Goal: Check status: Check status

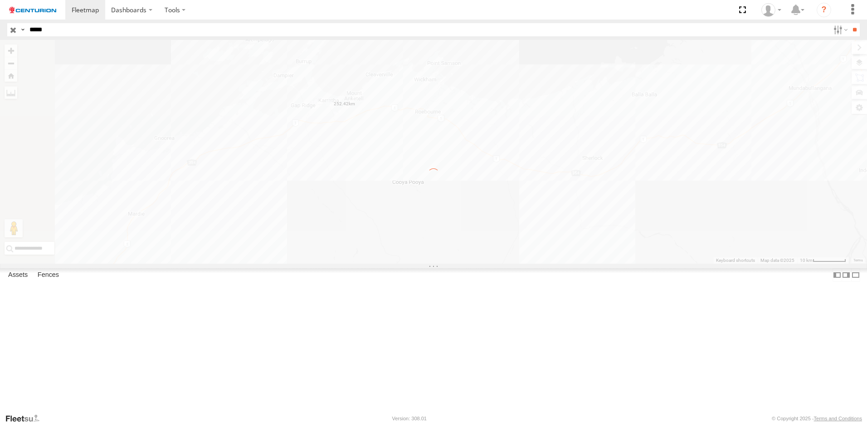
drag, startPoint x: 0, startPoint y: 0, endPoint x: 14, endPoint y: 32, distance: 35.0
click at [14, 32] on body "Dashboards ?" at bounding box center [433, 211] width 867 height 423
type input "*****"
click at [0, 0] on label "×" at bounding box center [0, 0] width 0 height 0
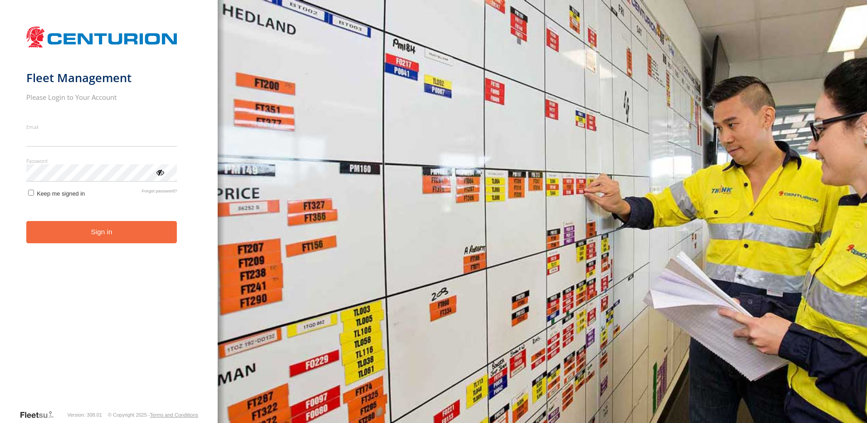
type input "**********"
click at [70, 244] on form "**********" at bounding box center [109, 215] width 166 height 387
click at [103, 224] on button "Sign in" at bounding box center [101, 232] width 151 height 22
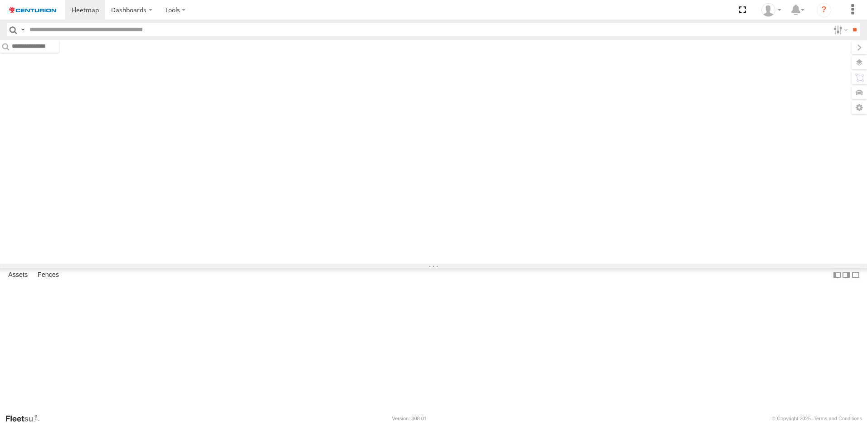
click at [79, 25] on input "text" at bounding box center [428, 29] width 804 height 13
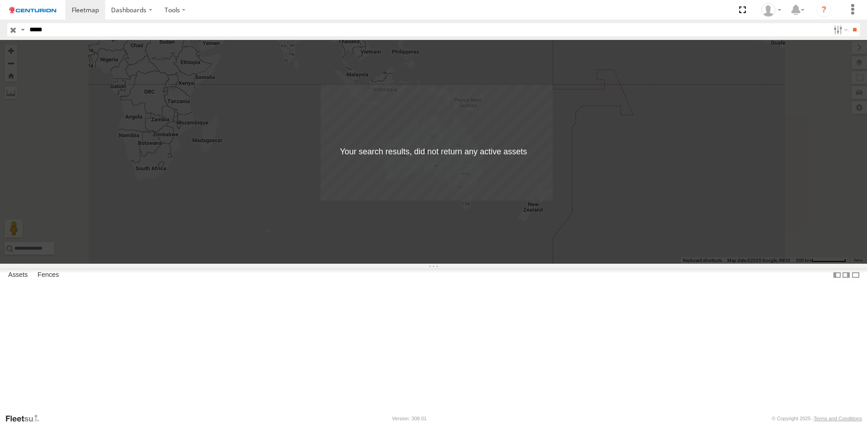
click at [101, 30] on input "*****" at bounding box center [428, 29] width 804 height 13
type input "*****"
click at [851, 25] on input "**" at bounding box center [855, 29] width 10 height 13
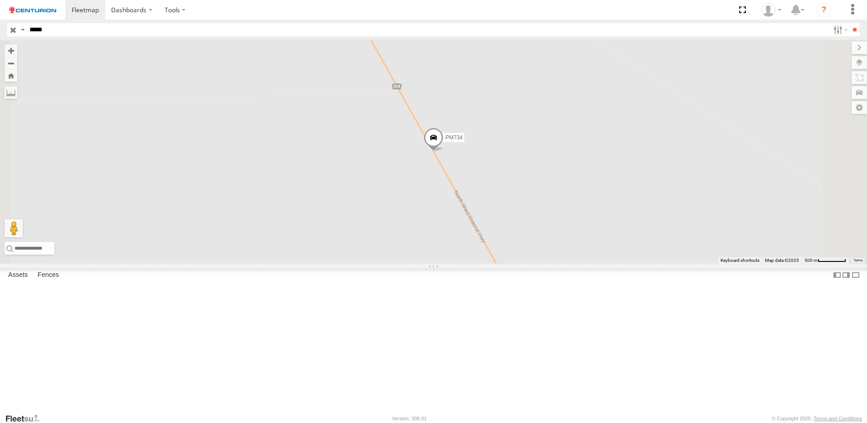
click at [0, 0] on div "PM734" at bounding box center [0, 0] width 0 height 0
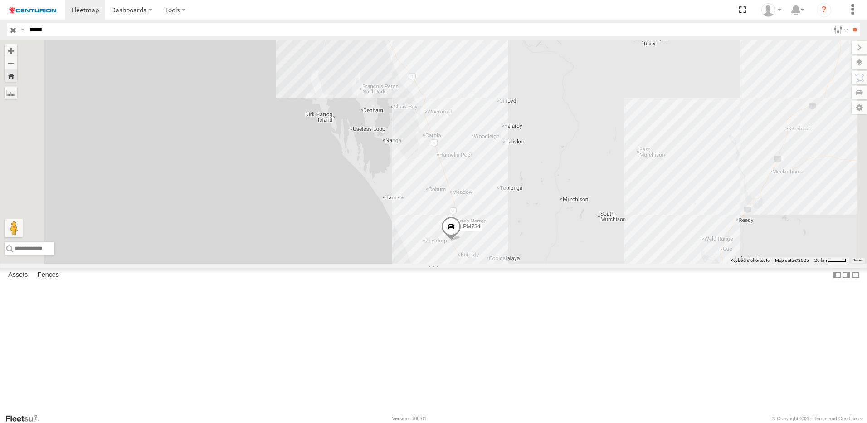
drag, startPoint x: 755, startPoint y: 127, endPoint x: 713, endPoint y: 286, distance: 164.3
click at [713, 264] on div "PM734" at bounding box center [433, 152] width 867 height 224
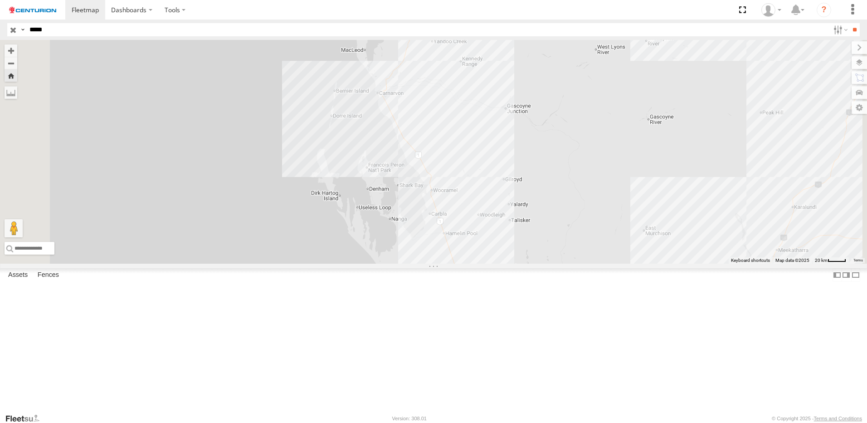
drag, startPoint x: 678, startPoint y: 164, endPoint x: 684, endPoint y: 242, distance: 78.2
click at [684, 242] on div "PM734" at bounding box center [433, 152] width 867 height 224
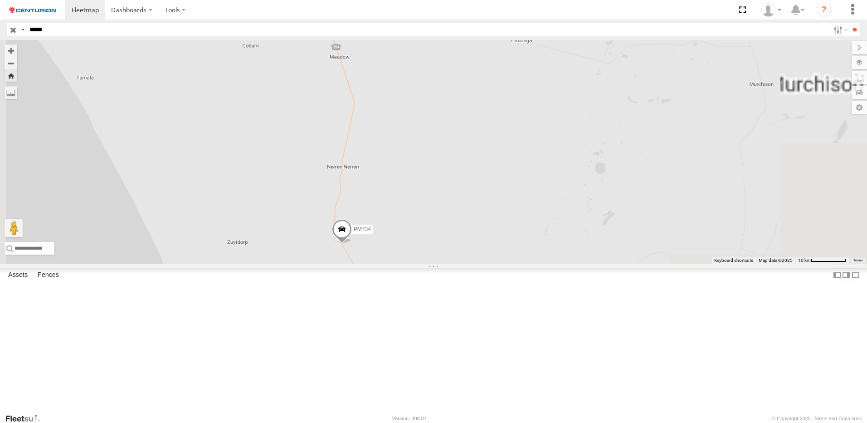
drag, startPoint x: 629, startPoint y: 335, endPoint x: 642, endPoint y: 108, distance: 227.2
click at [642, 108] on div "PM734" at bounding box center [433, 152] width 867 height 224
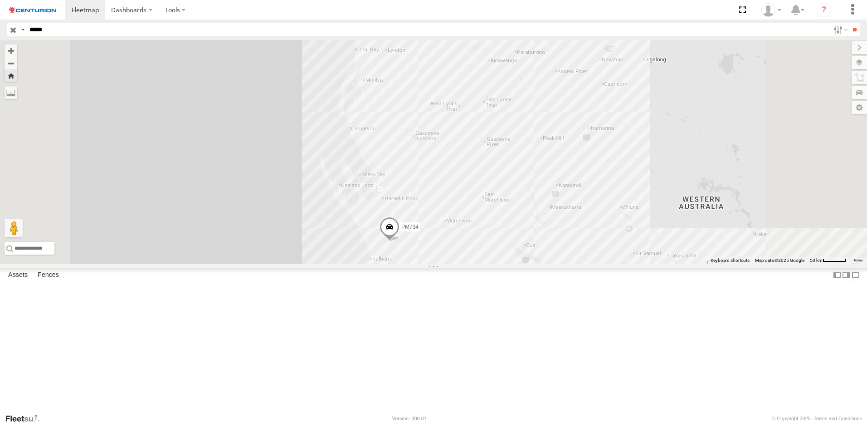
drag, startPoint x: 533, startPoint y: 92, endPoint x: 545, endPoint y: 166, distance: 74.4
click at [545, 166] on div "PM734" at bounding box center [433, 152] width 867 height 224
click at [400, 241] on span at bounding box center [390, 228] width 20 height 24
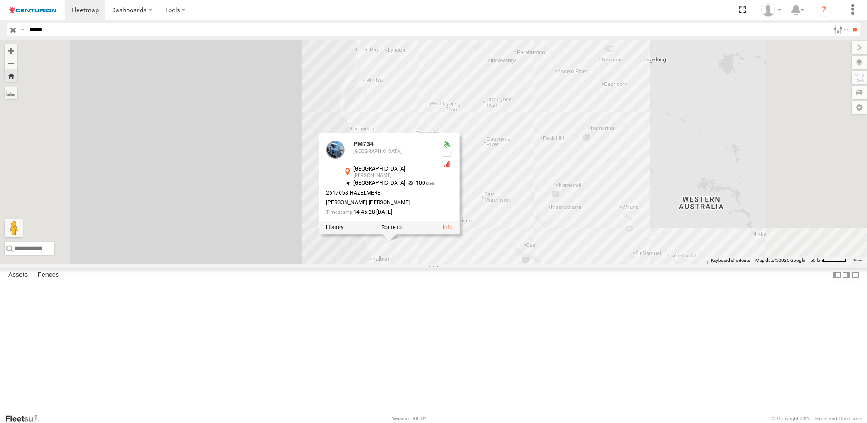
click at [594, 262] on div "PM734 PM734 East-West North West Coastal Hwy Eurardy -27.33477 , 114.61633 Nort…" at bounding box center [433, 152] width 867 height 224
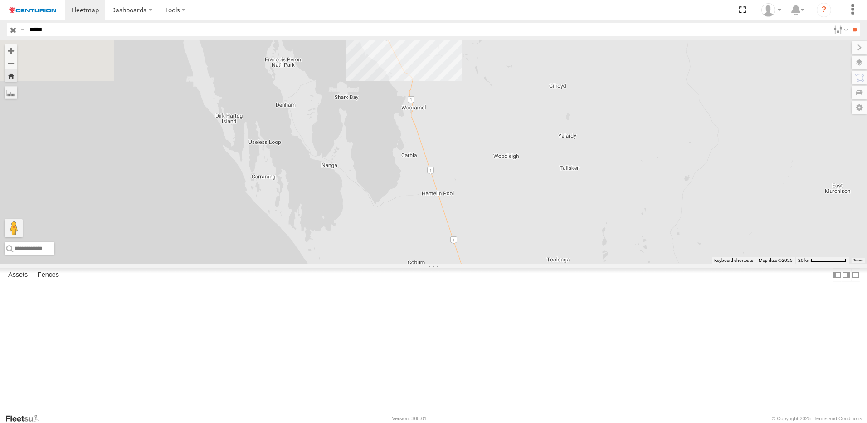
drag, startPoint x: 458, startPoint y: 244, endPoint x: 537, endPoint y: 243, distance: 79.9
click at [537, 243] on div "PM734" at bounding box center [433, 152] width 867 height 224
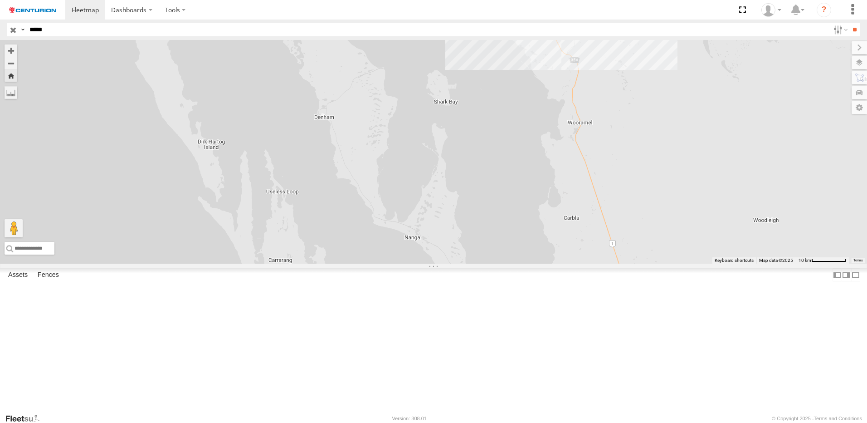
drag, startPoint x: 422, startPoint y: 148, endPoint x: 525, endPoint y: 189, distance: 110.9
click at [525, 189] on div "PM734" at bounding box center [433, 152] width 867 height 224
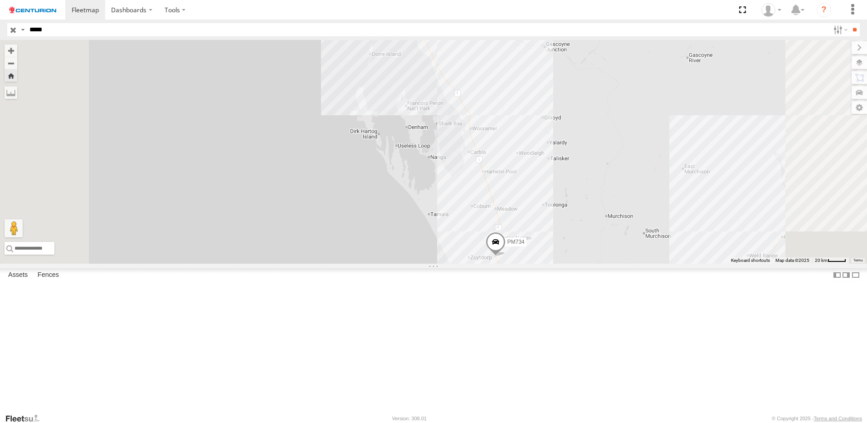
drag, startPoint x: 605, startPoint y: 177, endPoint x: 614, endPoint y: 253, distance: 76.2
click at [614, 253] on div "PM734" at bounding box center [433, 152] width 867 height 224
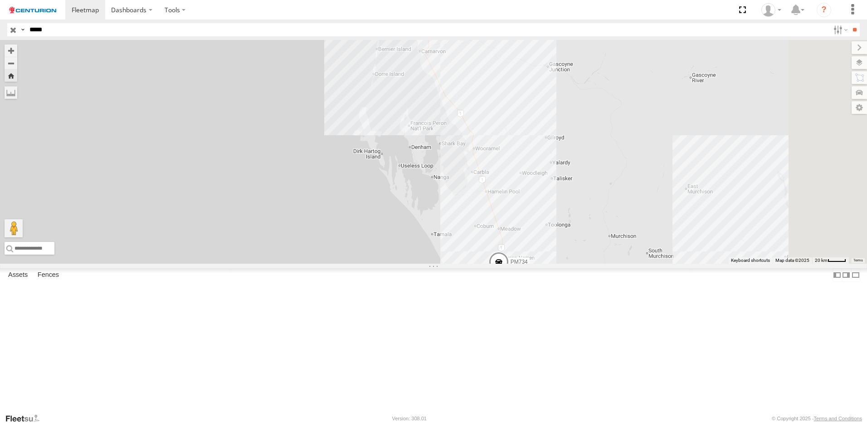
drag, startPoint x: 665, startPoint y: 260, endPoint x: 633, endPoint y: 197, distance: 70.6
click at [633, 197] on div "PM734" at bounding box center [433, 152] width 867 height 224
click at [509, 276] on span at bounding box center [499, 264] width 20 height 24
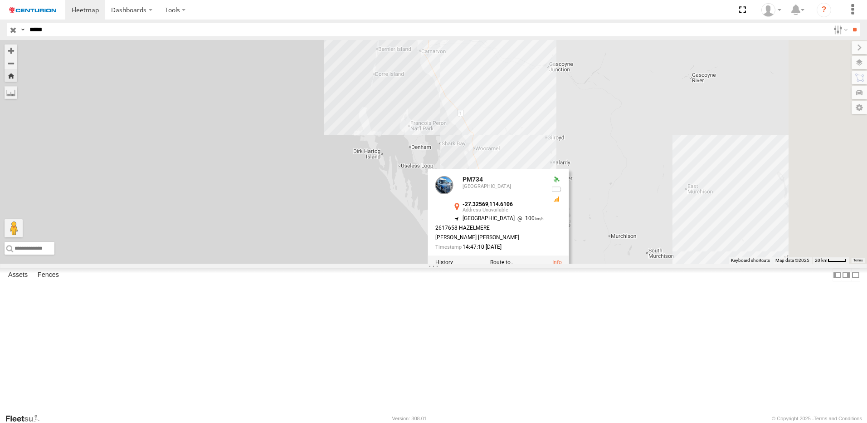
click at [569, 269] on div at bounding box center [498, 262] width 141 height 14
click at [453, 265] on label at bounding box center [444, 262] width 18 height 6
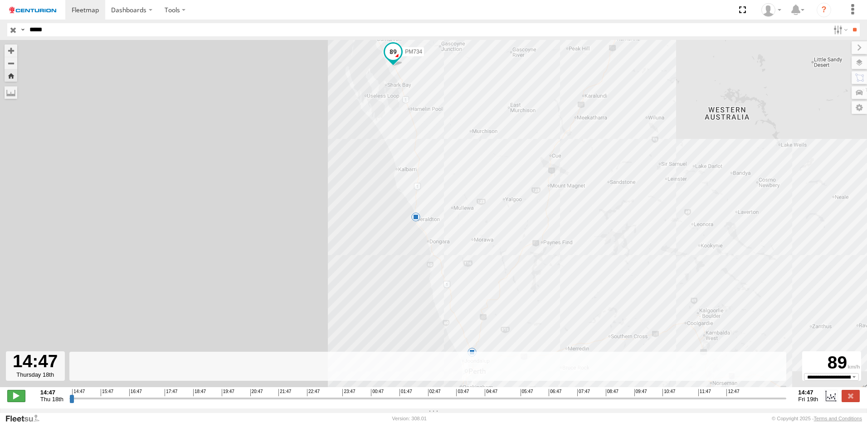
click at [20, 401] on span at bounding box center [16, 396] width 18 height 12
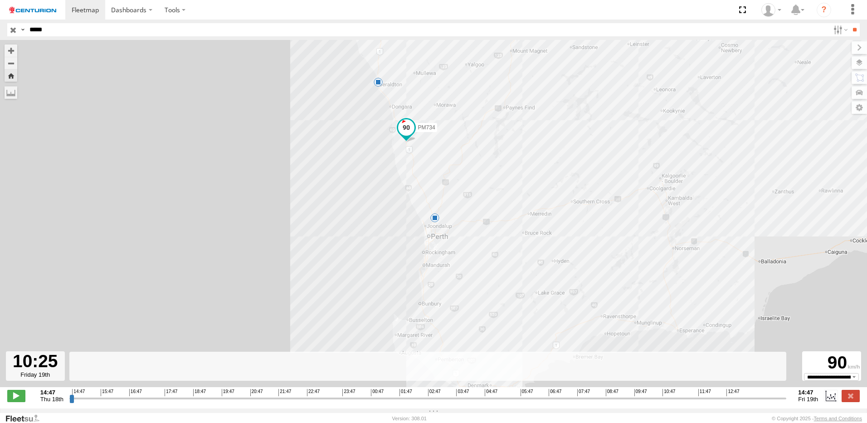
drag, startPoint x: 83, startPoint y: 401, endPoint x: 654, endPoint y: 383, distance: 570.9
click at [654, 394] on input "range" at bounding box center [428, 398] width 718 height 9
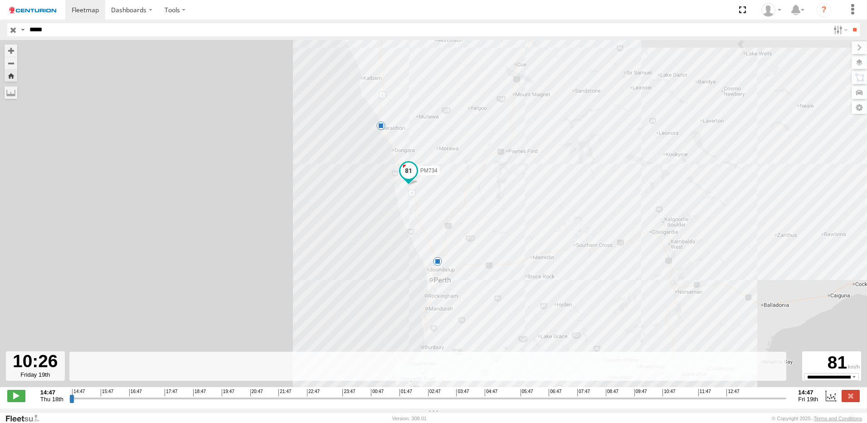
drag, startPoint x: 562, startPoint y: 232, endPoint x: 587, endPoint y: 347, distance: 117.5
click at [587, 347] on div "PM734 12:40 Fri 8" at bounding box center [433, 218] width 867 height 357
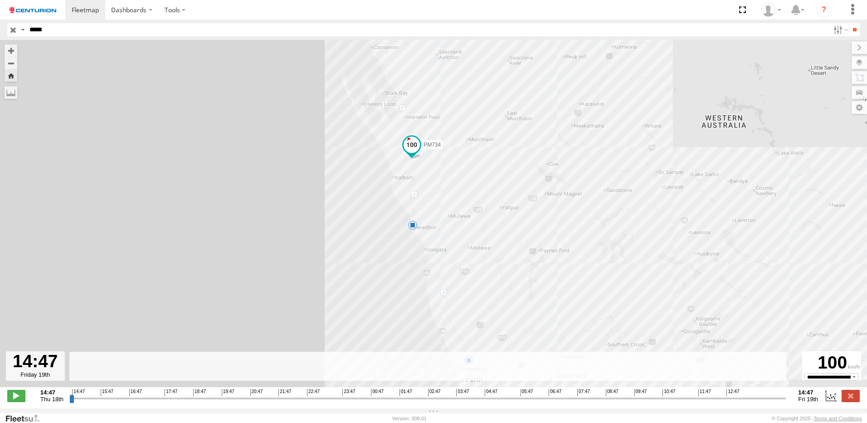
drag, startPoint x: 658, startPoint y: 400, endPoint x: 789, endPoint y: 400, distance: 131.5
type input "**********"
click at [787, 400] on input "range" at bounding box center [428, 398] width 718 height 9
click at [854, 373] on div "100" at bounding box center [832, 362] width 56 height 20
click at [854, 379] on select "**********" at bounding box center [831, 376] width 55 height 7
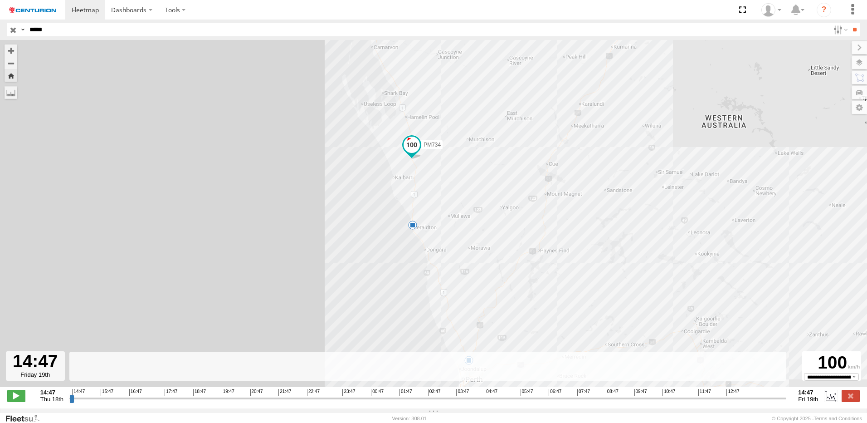
click at [616, 222] on div "PM734 12:40 Fri 8" at bounding box center [433, 218] width 867 height 357
click at [852, 394] on div "14:47 Thu 18th Created with Highcharts 6.0.7 Highcharts.com 14:47 15:47 16:47 1…" at bounding box center [433, 396] width 853 height 14
